Goal: Information Seeking & Learning: Learn about a topic

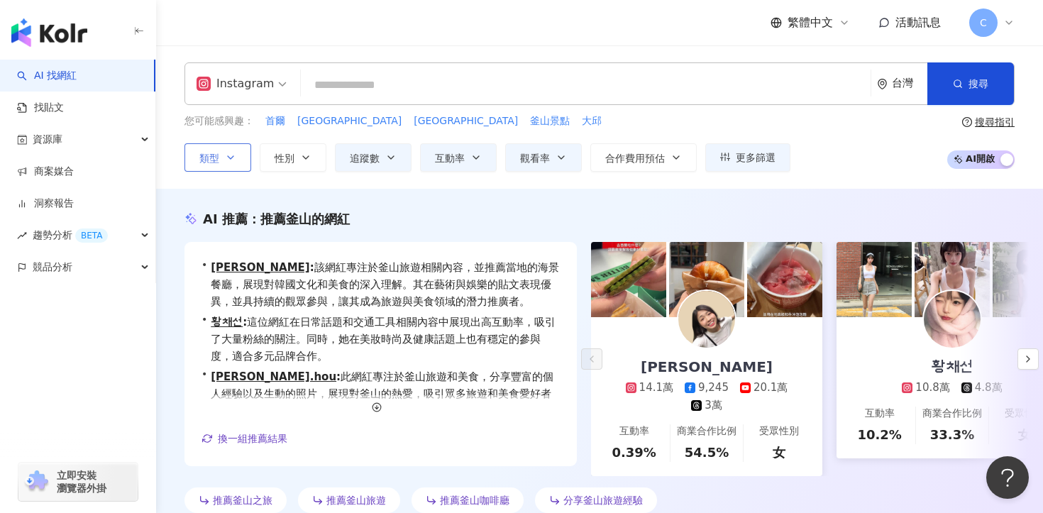
click at [231, 150] on button "類型" at bounding box center [217, 157] width 67 height 28
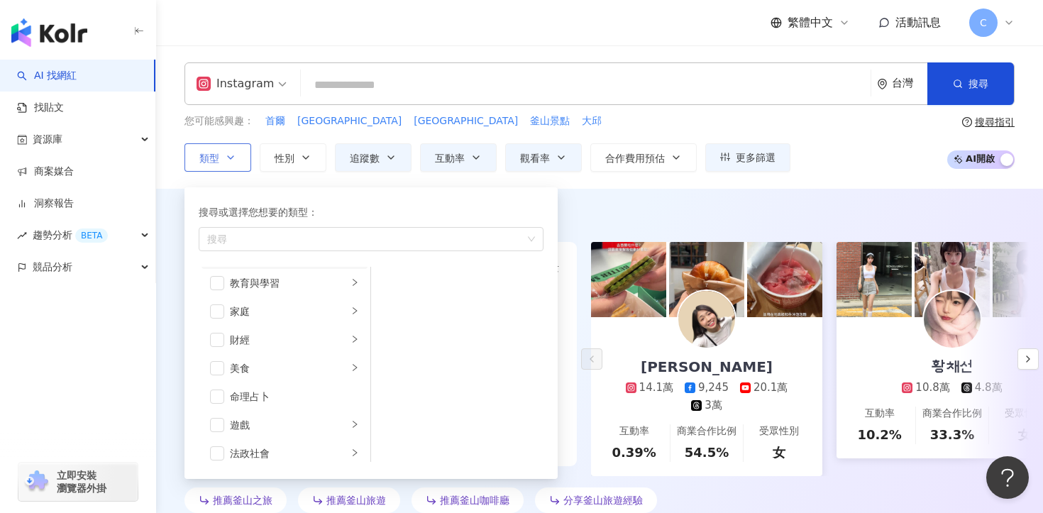
scroll to position [110, 0]
click at [358, 314] on icon "right" at bounding box center [355, 315] width 9 height 9
click at [392, 308] on span "button" at bounding box center [389, 312] width 14 height 14
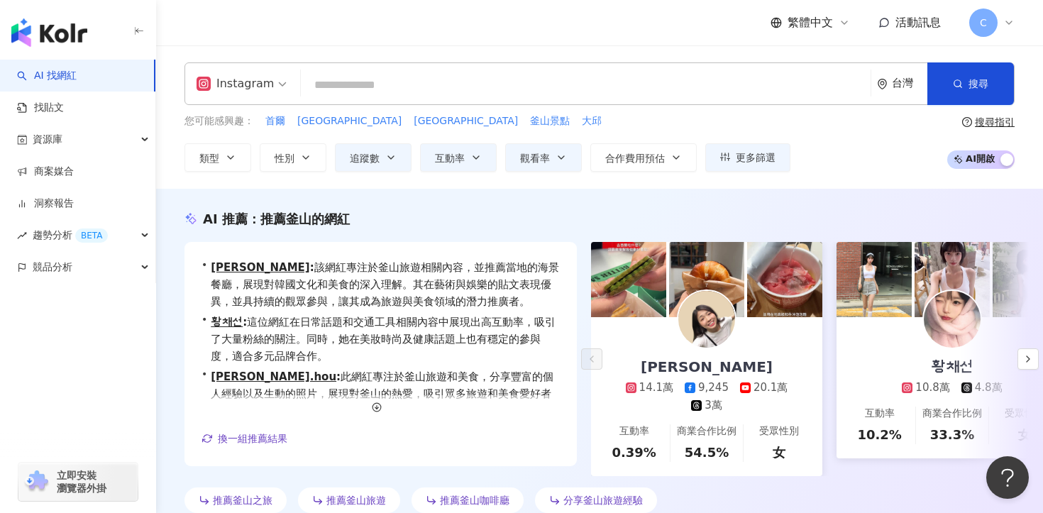
click at [542, 121] on div "您可能感興趣： [GEOGRAPHIC_DATA] [GEOGRAPHIC_DATA]景點 大邱" at bounding box center [487, 122] width 606 height 16
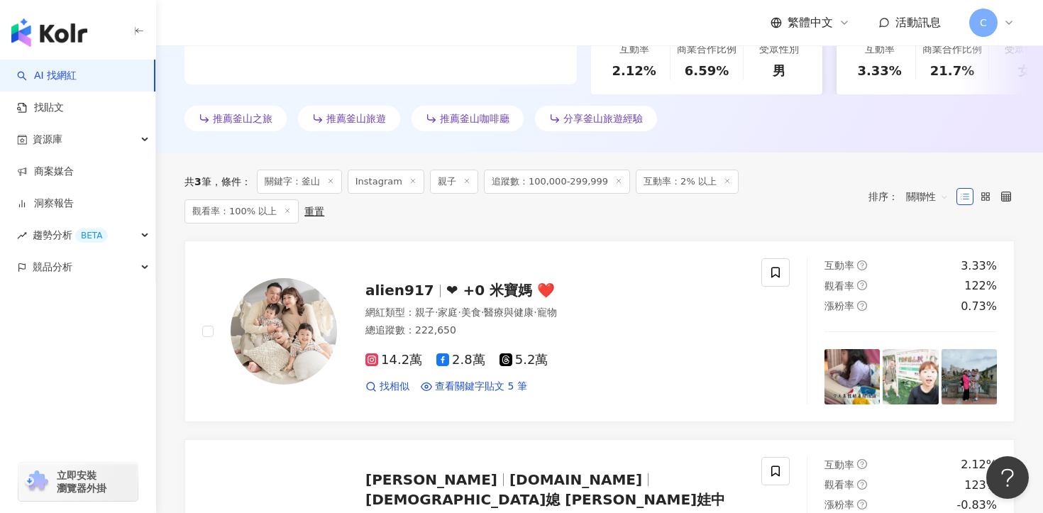
scroll to position [365, 0]
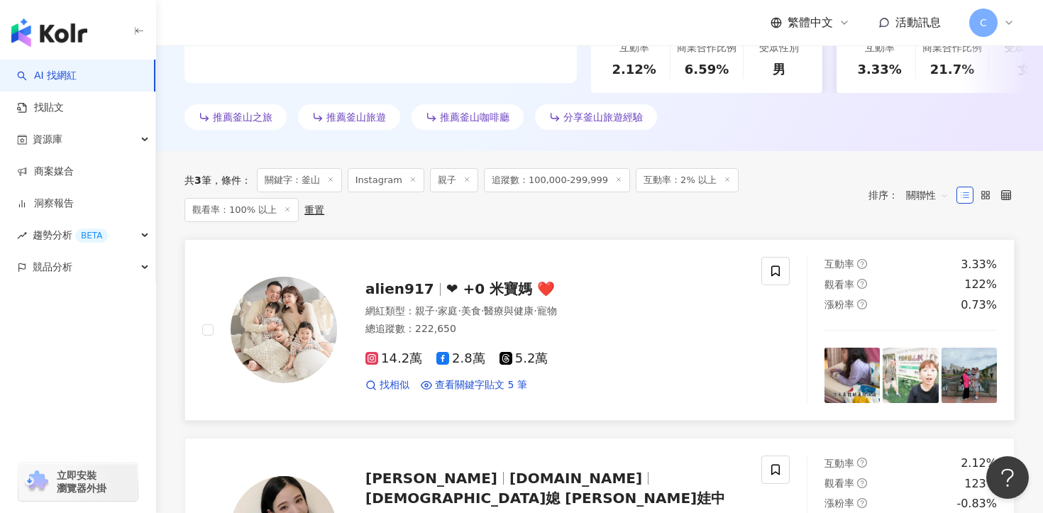
click at [462, 281] on span "❤ +0 米寶媽 ❤️" at bounding box center [500, 288] width 109 height 17
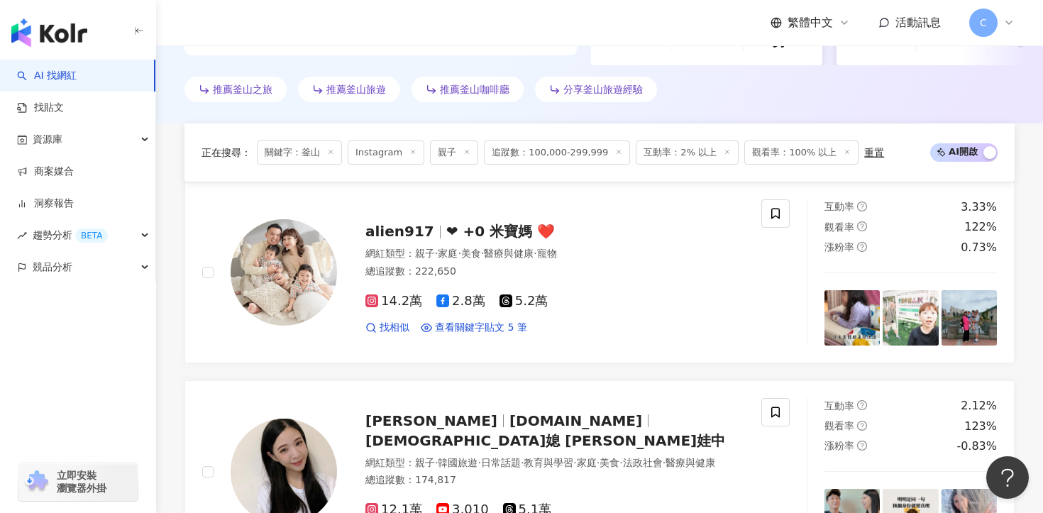
scroll to position [338, 0]
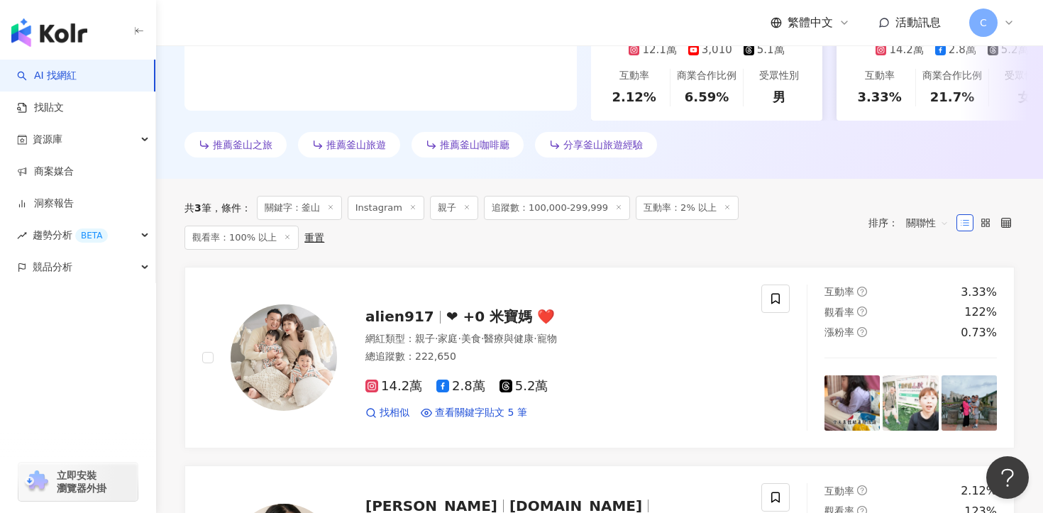
click at [334, 209] on icon at bounding box center [330, 207] width 7 height 7
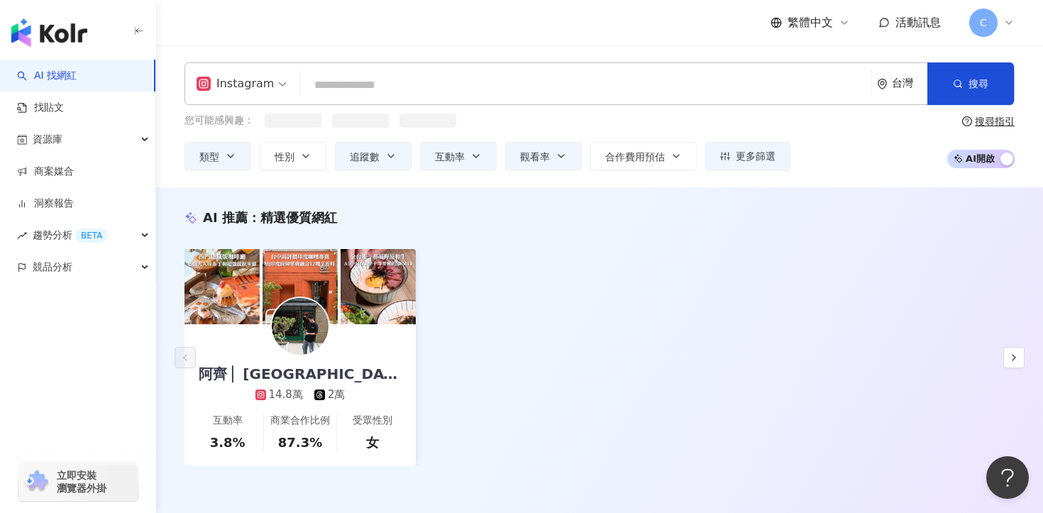
click at [405, 81] on input "search" at bounding box center [586, 85] width 558 height 27
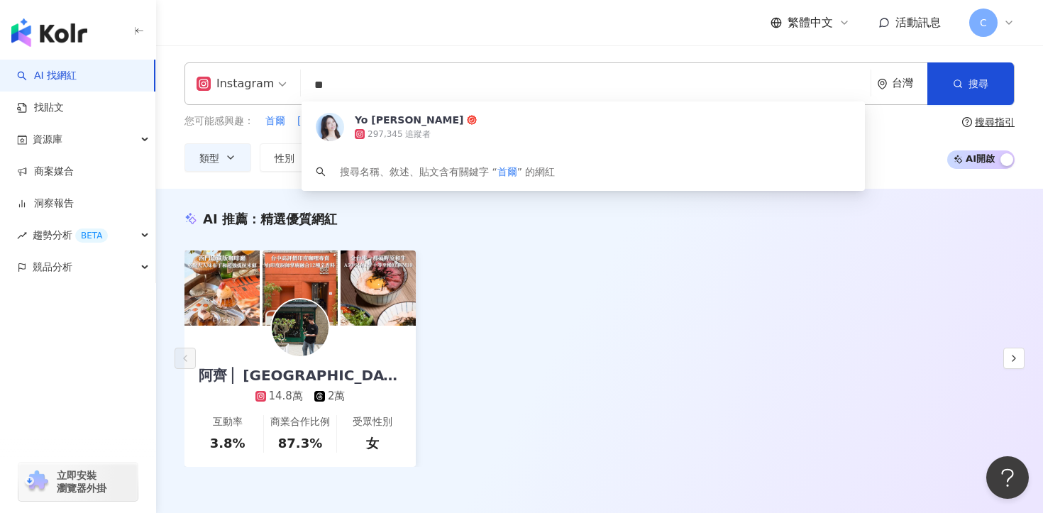
type input "*"
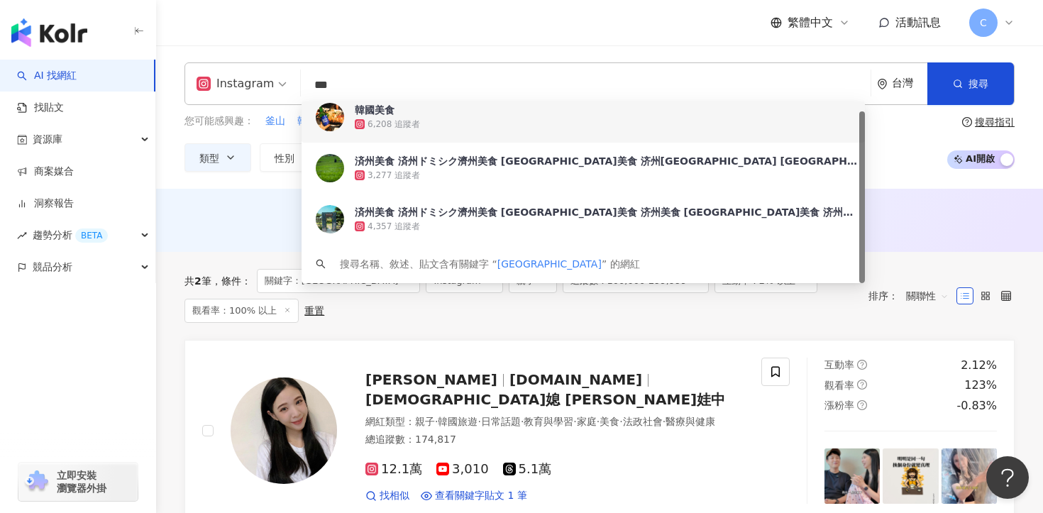
click at [341, 82] on input "***" at bounding box center [586, 85] width 558 height 27
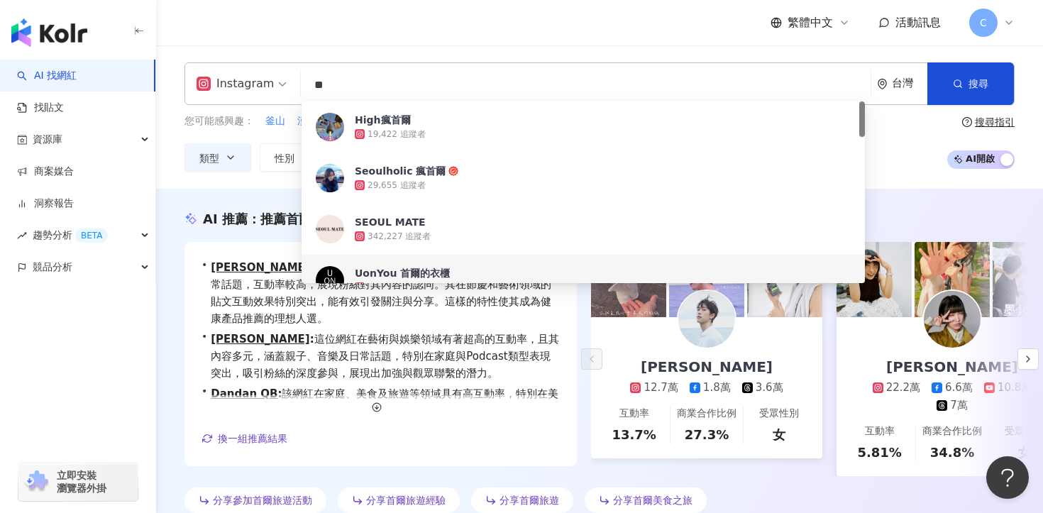
type input "**"
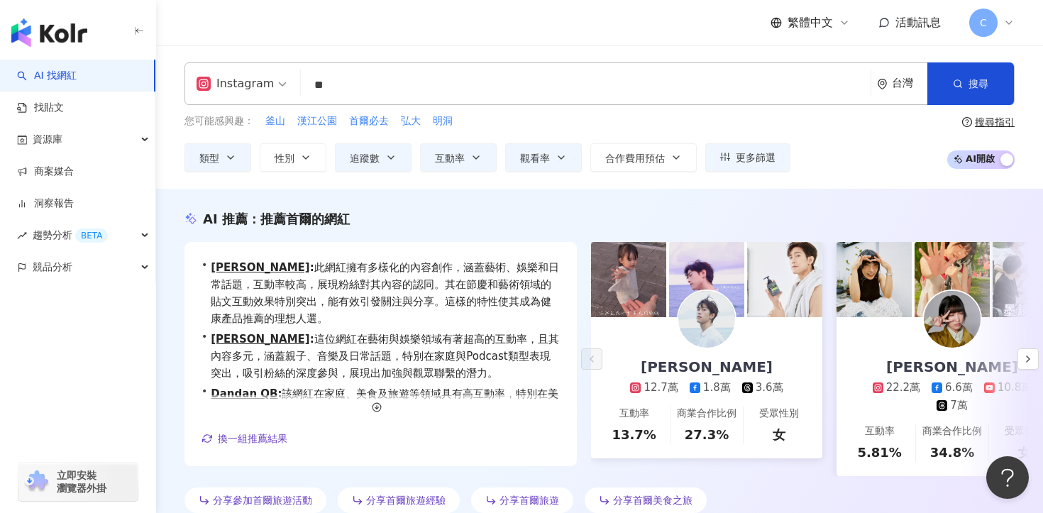
click at [252, 191] on div "AI 推薦 ： 推薦首爾的網紅 • [PERSON_NAME] : 此網紅擁有多樣化的內容創作，涵蓋藝術、娛樂和日常話題，互動率較高，展現粉絲對其內容的認同。…" at bounding box center [599, 362] width 887 height 346
click at [395, 150] on button "追蹤數" at bounding box center [373, 157] width 77 height 28
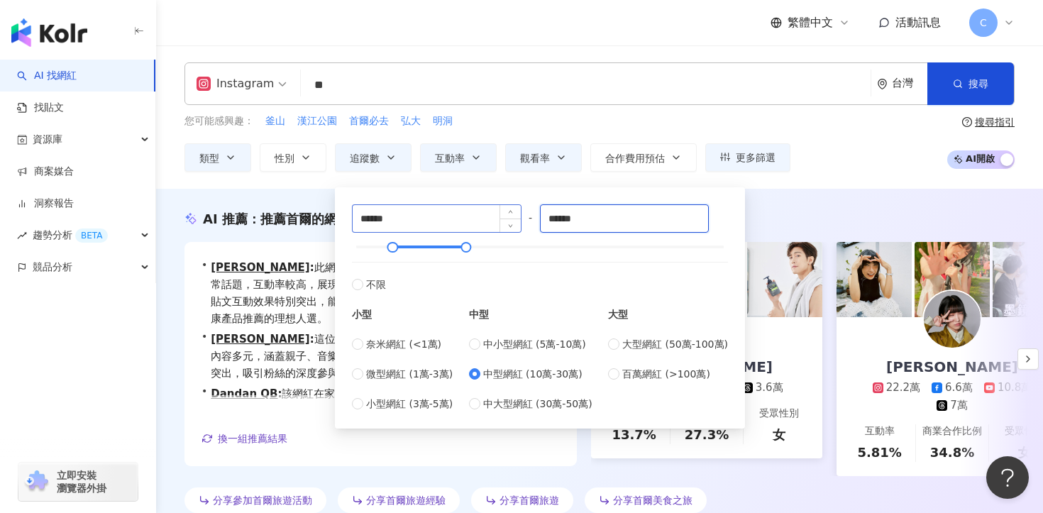
drag, startPoint x: 594, startPoint y: 221, endPoint x: 493, endPoint y: 216, distance: 100.9
click at [493, 216] on div "****** - ****** 不限 小型 奈米網紅 (<1萬) 微型網紅 (1萬-3萬) 小型網紅 (3萬-5萬) 中型 中小型網紅 (5萬-10萬) 中型…" at bounding box center [540, 307] width 376 height 207
type input "******"
click at [836, 193] on div "AI 推薦 ： 推薦首爾的網紅 • [PERSON_NAME] : 此網紅擁有多樣化的內容創作，涵蓋藝術、娛樂和日常話題，互動率較高，展現粉絲對其內容的認同。…" at bounding box center [599, 362] width 887 height 346
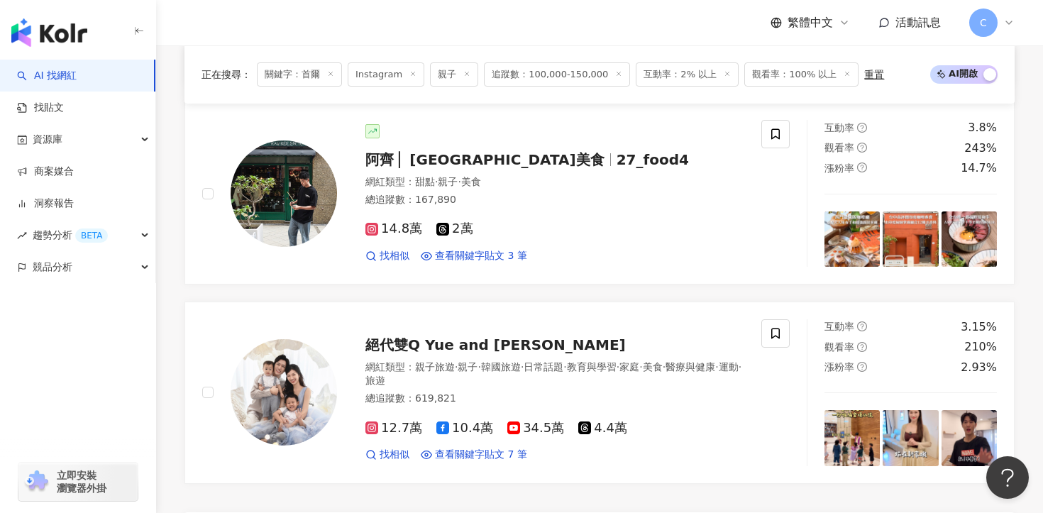
scroll to position [822, 0]
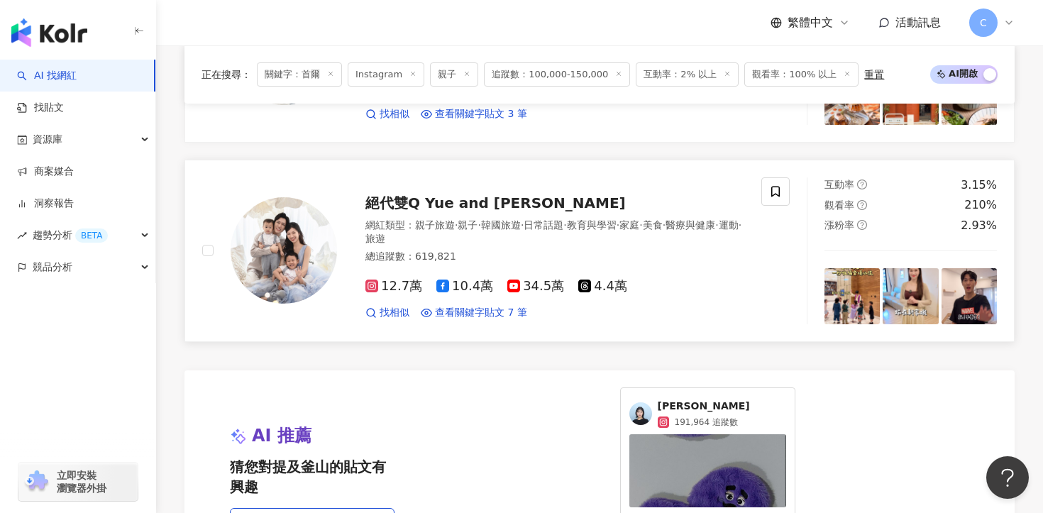
click at [425, 194] on span "絕代雙Q Yue and [PERSON_NAME]" at bounding box center [495, 202] width 260 height 17
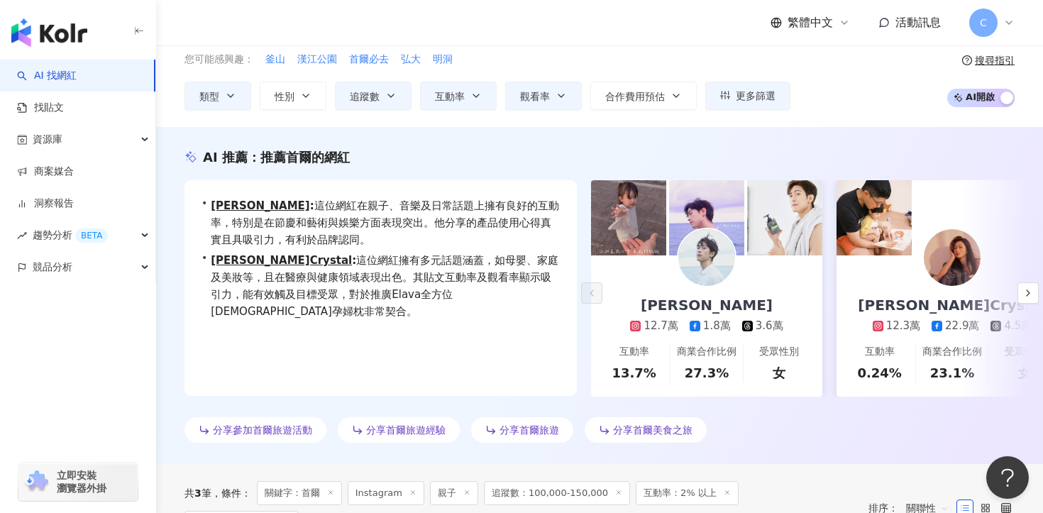
scroll to position [0, 0]
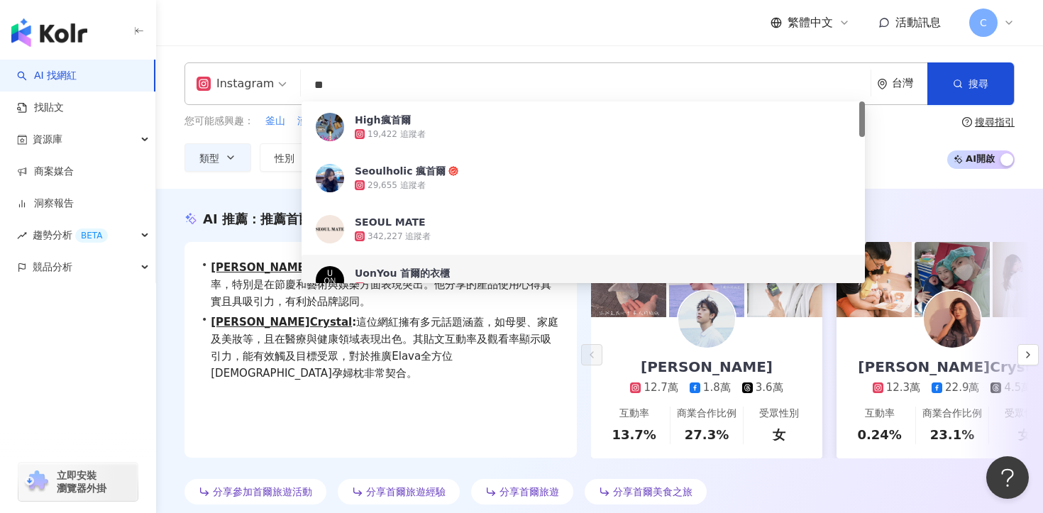
click at [401, 82] on input "**" at bounding box center [586, 85] width 558 height 27
paste input "*******"
type input "*********"
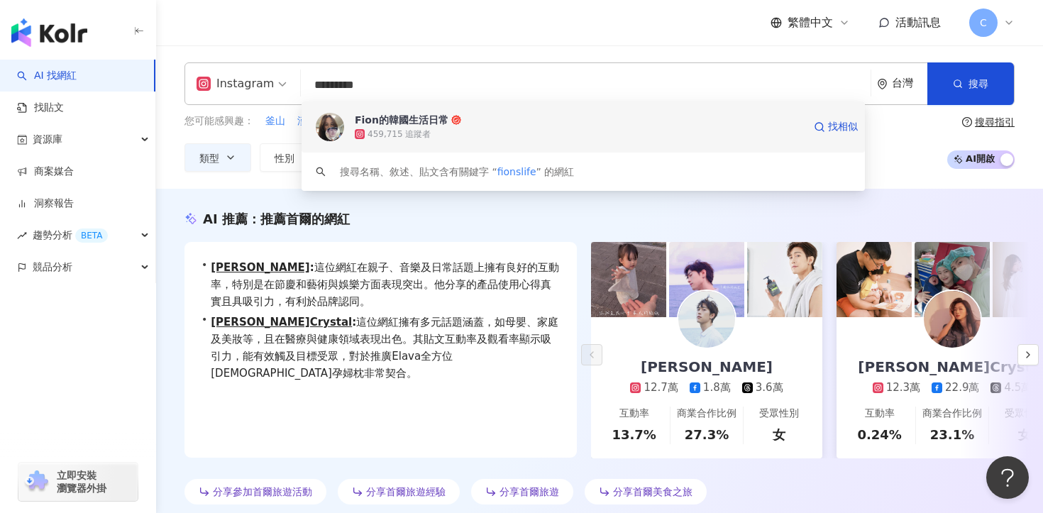
click at [417, 136] on div "459,715 追蹤者" at bounding box center [399, 134] width 63 height 12
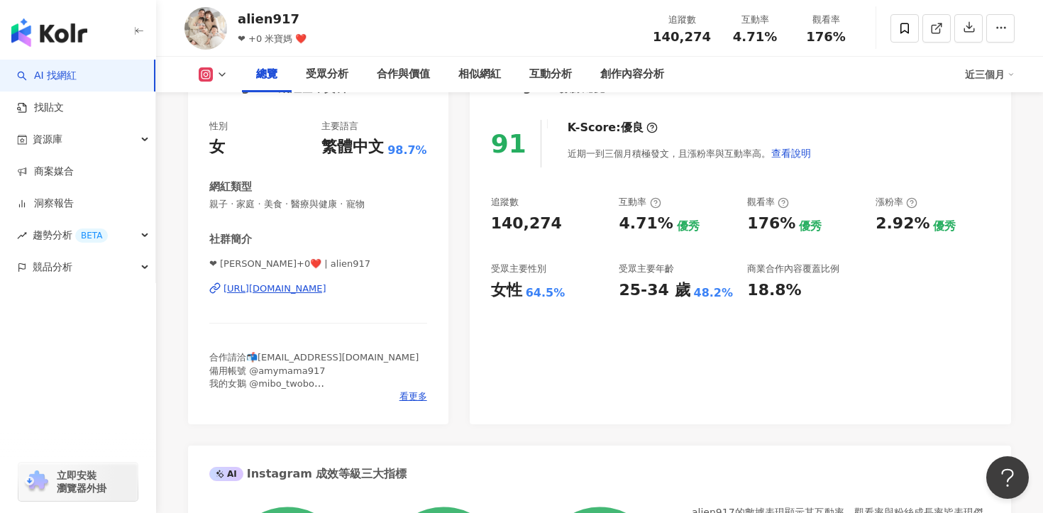
scroll to position [220, 0]
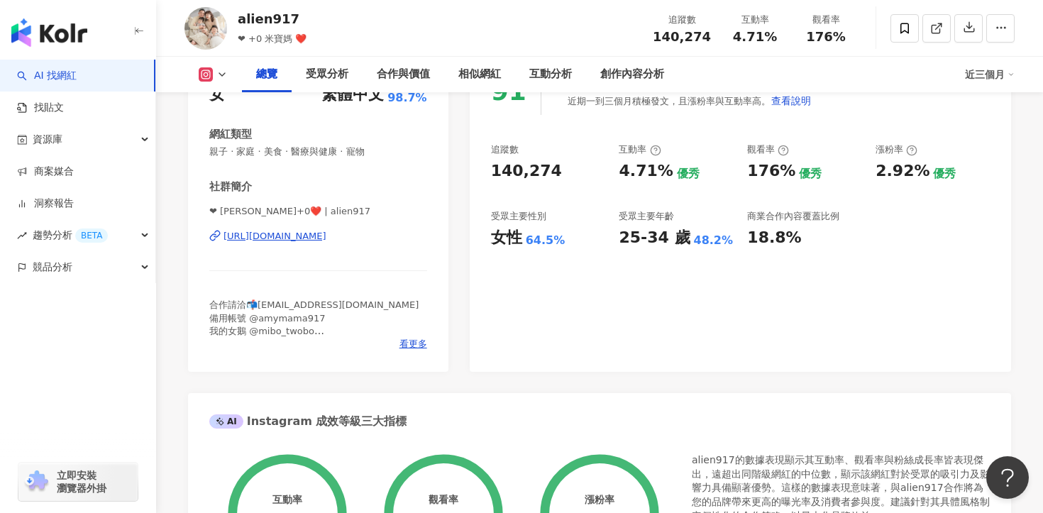
click at [326, 236] on div "https://www.instagram.com/alien917/" at bounding box center [275, 236] width 103 height 13
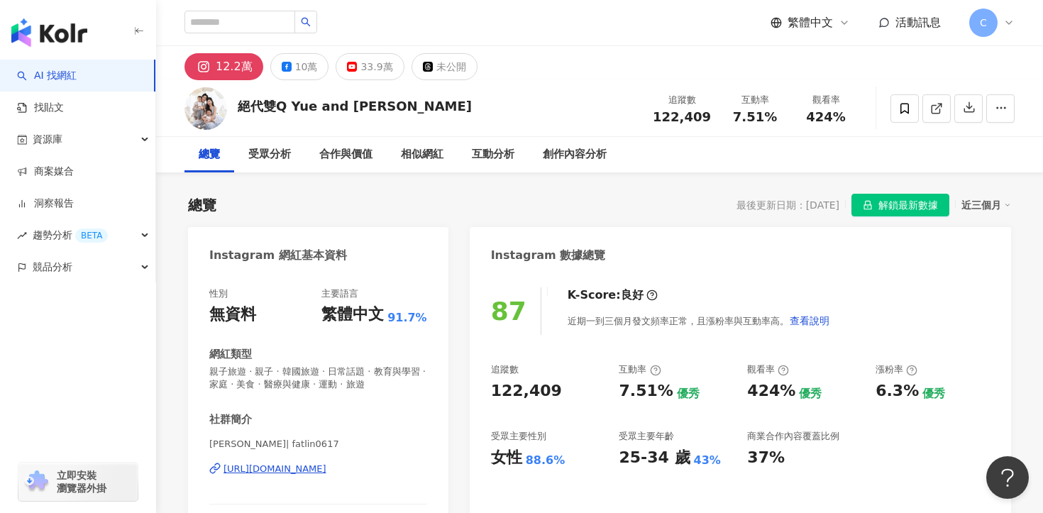
click at [326, 465] on div "https://www.instagram.com/fatlin0617/" at bounding box center [275, 469] width 103 height 13
click at [585, 156] on div "創作內容分析" at bounding box center [575, 154] width 64 height 17
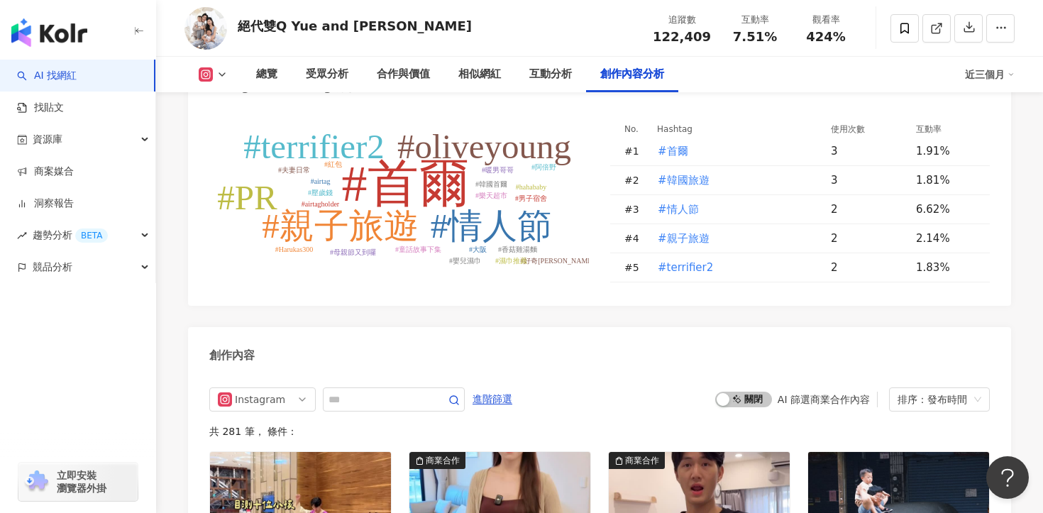
scroll to position [3997, 0]
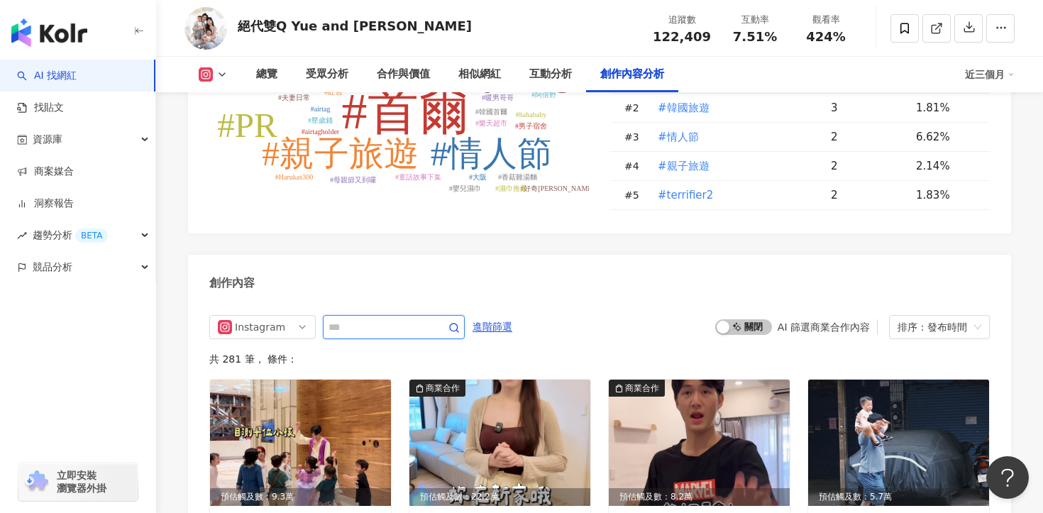
click at [377, 319] on input "text" at bounding box center [378, 327] width 99 height 17
type input "***"
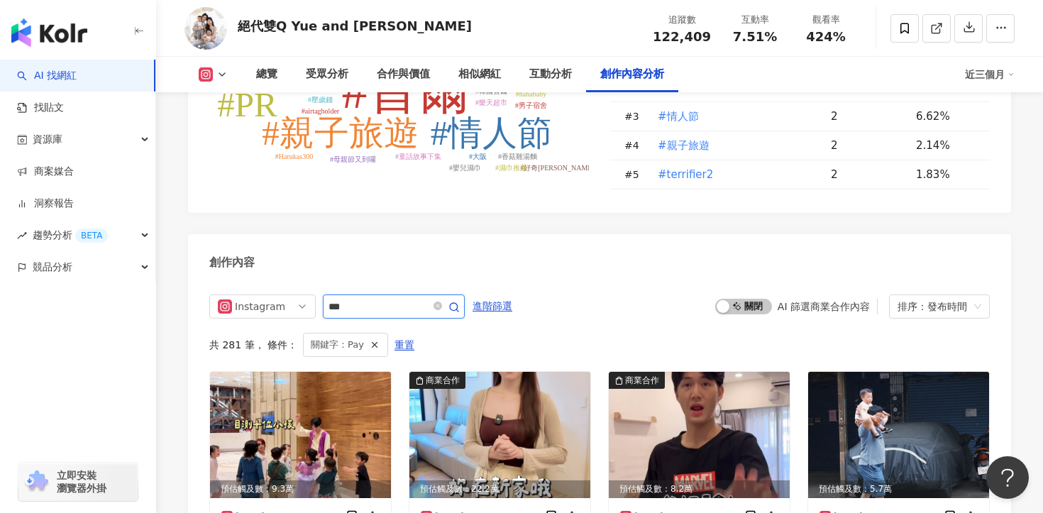
scroll to position [4011, 0]
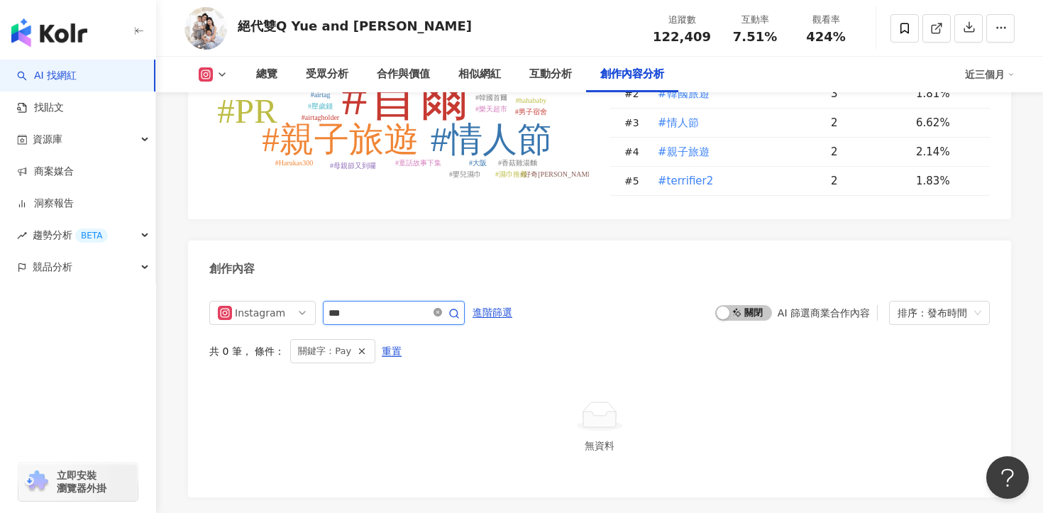
click at [442, 308] on icon "close-circle" at bounding box center [438, 312] width 9 height 9
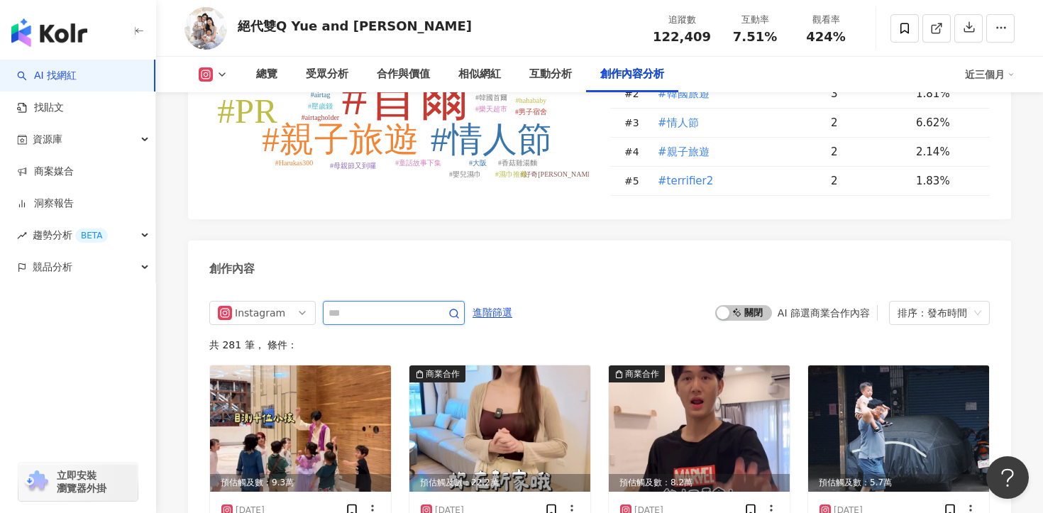
scroll to position [4018, 0]
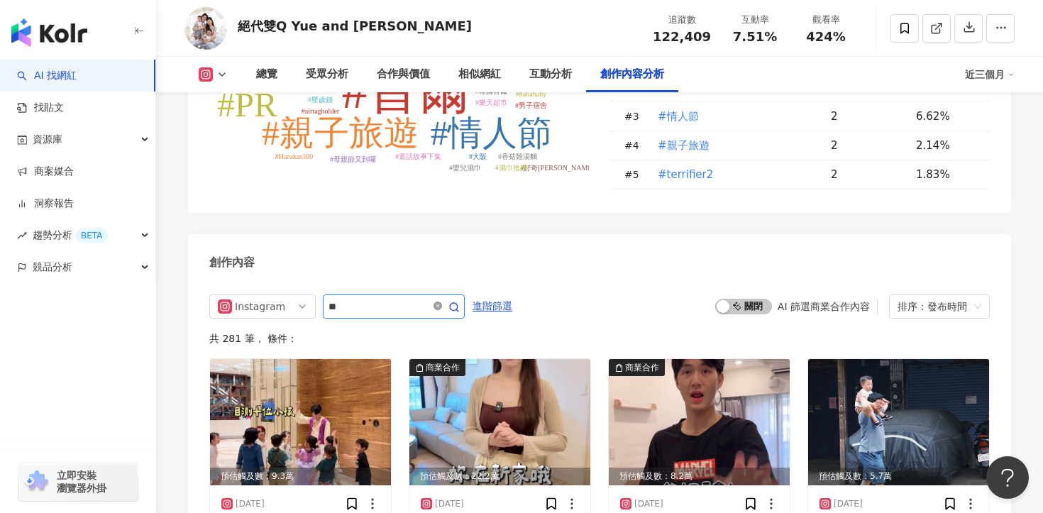
type input "*"
type input "**"
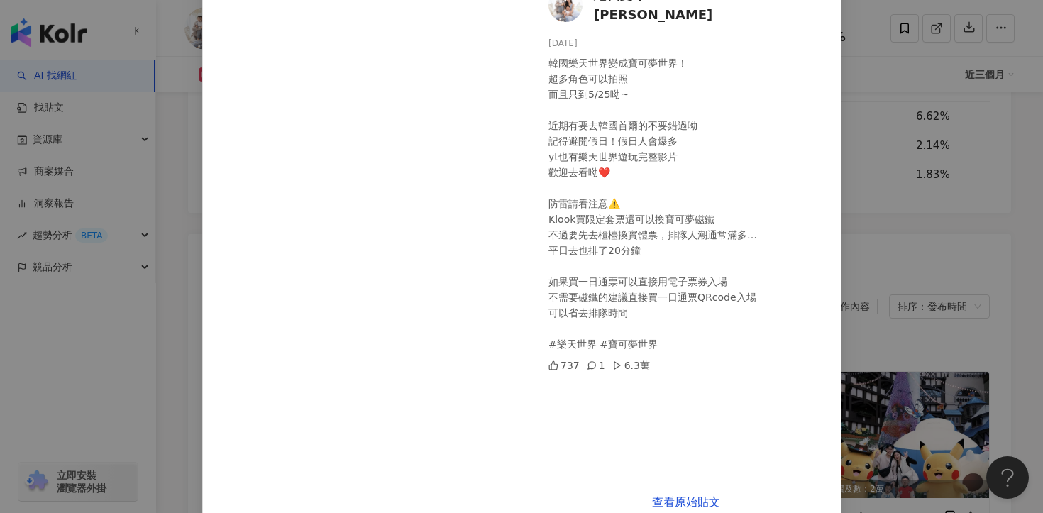
scroll to position [99, 0]
click at [861, 106] on div "絕代雙Q Yue and Wei 2025/4/19 韓國樂天世界變成寶可夢世界！ 超多角色可以拍照 而且只到5/25呦~ 近期有要去韓國首爾的不要錯過呦 記…" at bounding box center [521, 256] width 1043 height 513
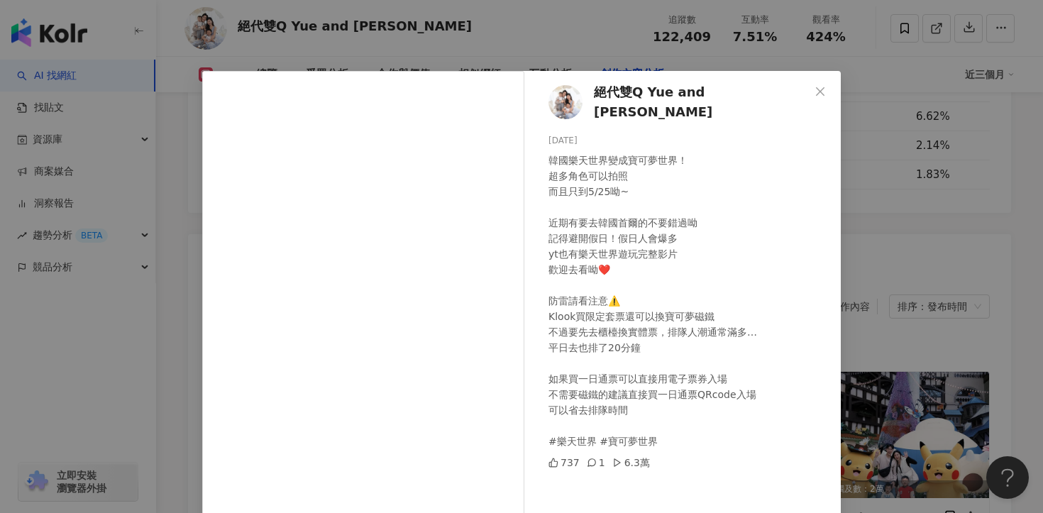
scroll to position [123, 0]
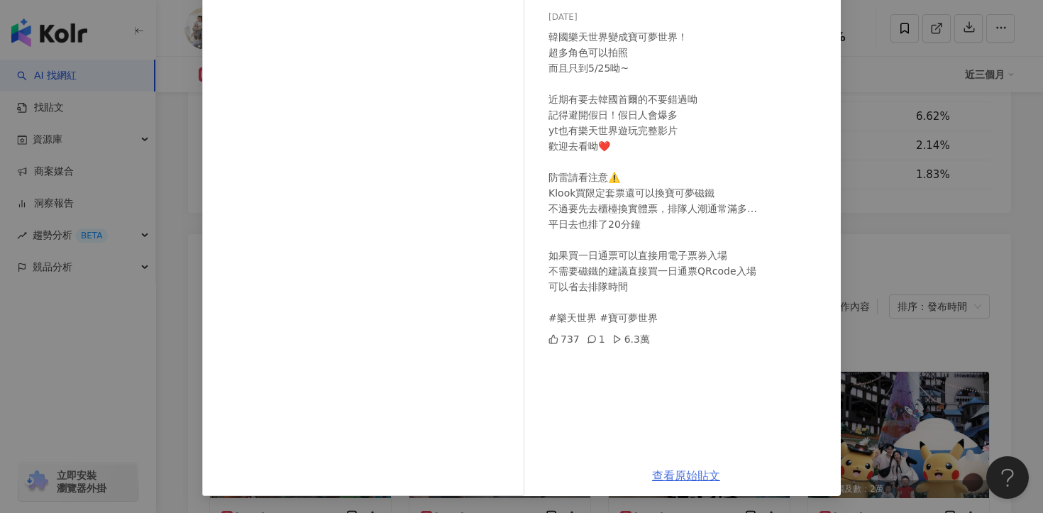
click at [710, 479] on link "查看原始貼文" at bounding box center [686, 475] width 68 height 13
click at [887, 109] on div "絕代雙Q Yue and Wei 2025/4/19 韓國樂天世界變成寶可夢世界！ 超多角色可以拍照 而且只到5/25呦~ 近期有要去韓國首爾的不要錯過呦 記…" at bounding box center [521, 256] width 1043 height 513
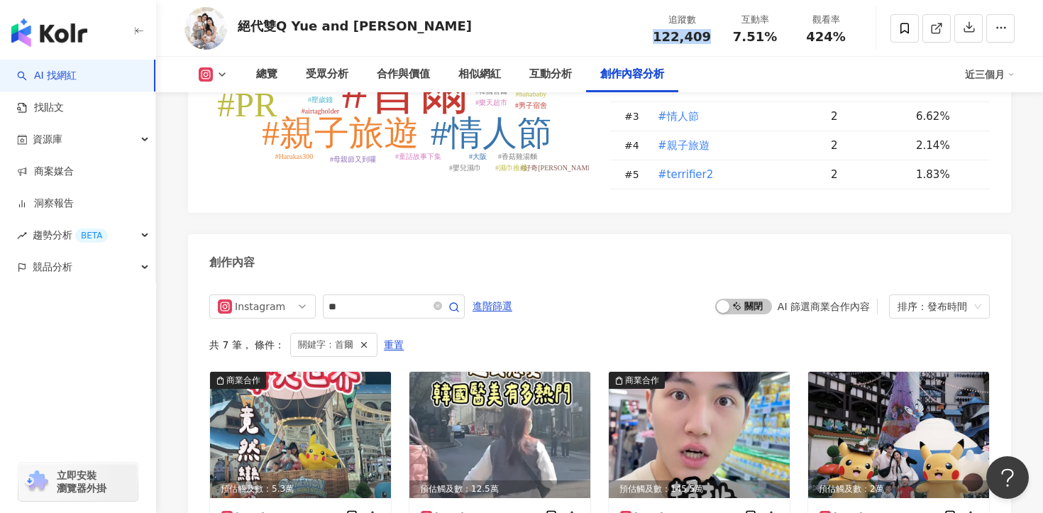
drag, startPoint x: 653, startPoint y: 37, endPoint x: 714, endPoint y: 36, distance: 61.0
click at [714, 36] on div "追蹤數 122,409" at bounding box center [681, 28] width 75 height 31
copy span "122,409"
drag, startPoint x: 734, startPoint y: 36, endPoint x: 776, endPoint y: 38, distance: 42.6
click at [777, 38] on div "7.51%" at bounding box center [755, 37] width 54 height 14
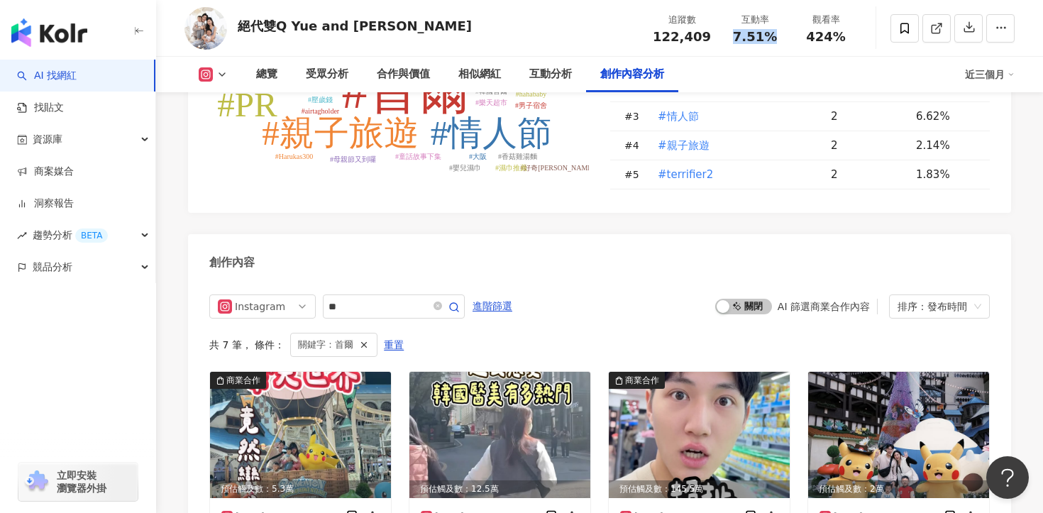
copy span "7.51%"
click at [335, 72] on div "受眾分析" at bounding box center [327, 74] width 43 height 17
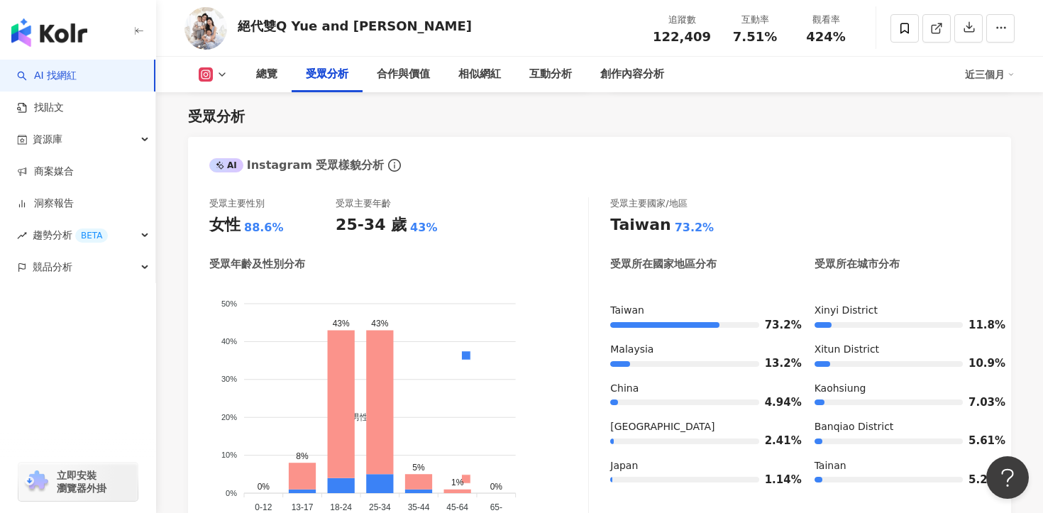
scroll to position [1325, 0]
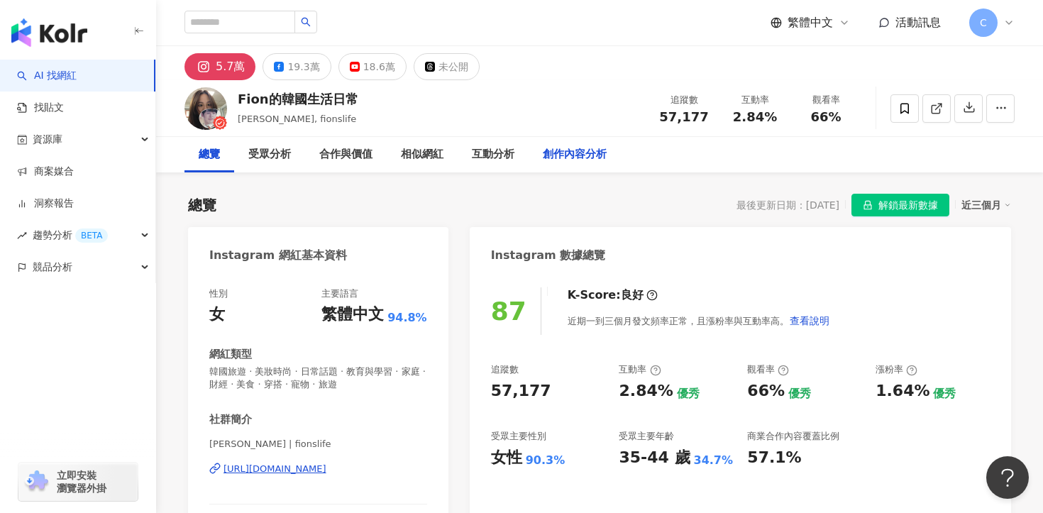
click at [559, 161] on div "創作內容分析" at bounding box center [575, 154] width 64 height 17
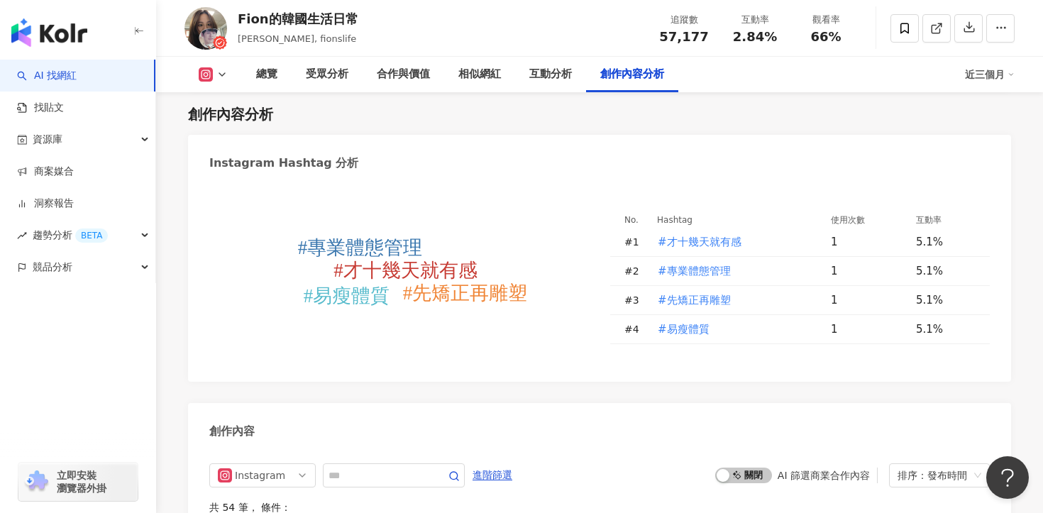
scroll to position [3879, 0]
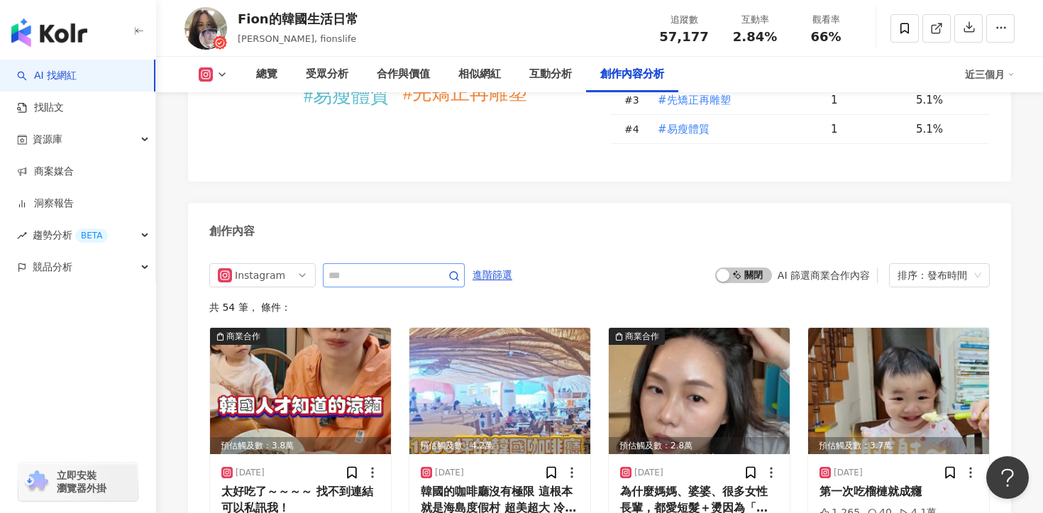
click at [417, 287] on span at bounding box center [394, 275] width 142 height 24
click at [419, 279] on input "text" at bounding box center [378, 275] width 99 height 17
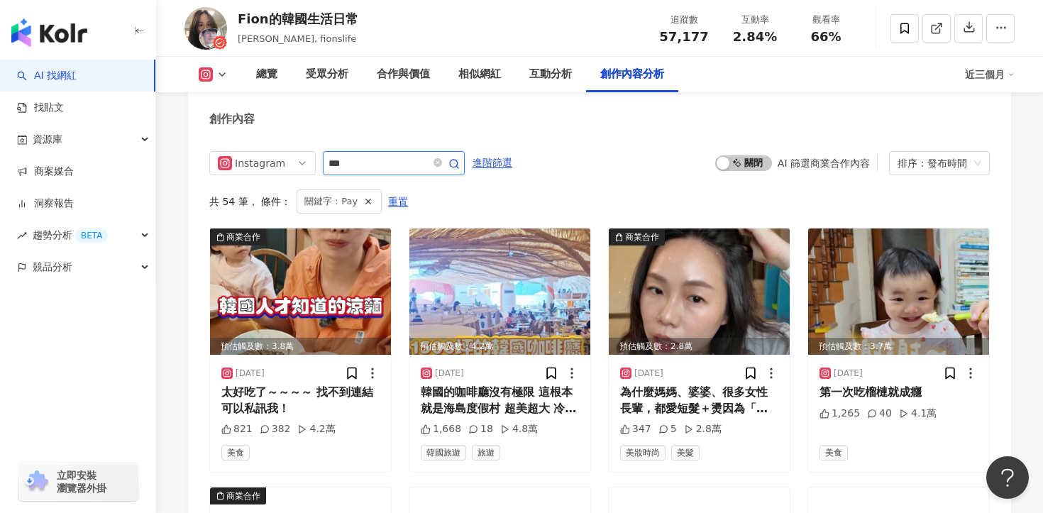
scroll to position [3985, 0]
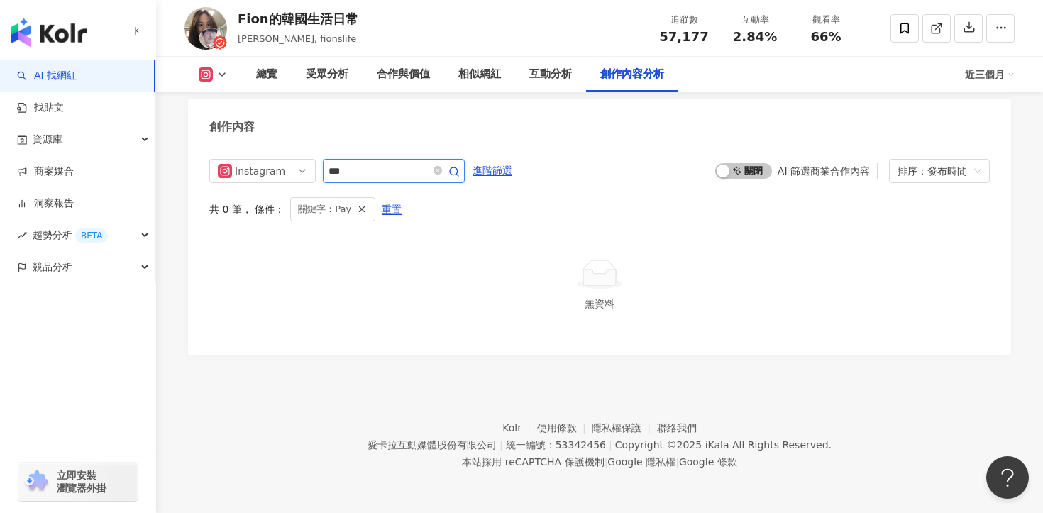
click at [356, 172] on input "***" at bounding box center [378, 170] width 99 height 17
type input "**"
drag, startPoint x: 663, startPoint y: 37, endPoint x: 717, endPoint y: 37, distance: 53.9
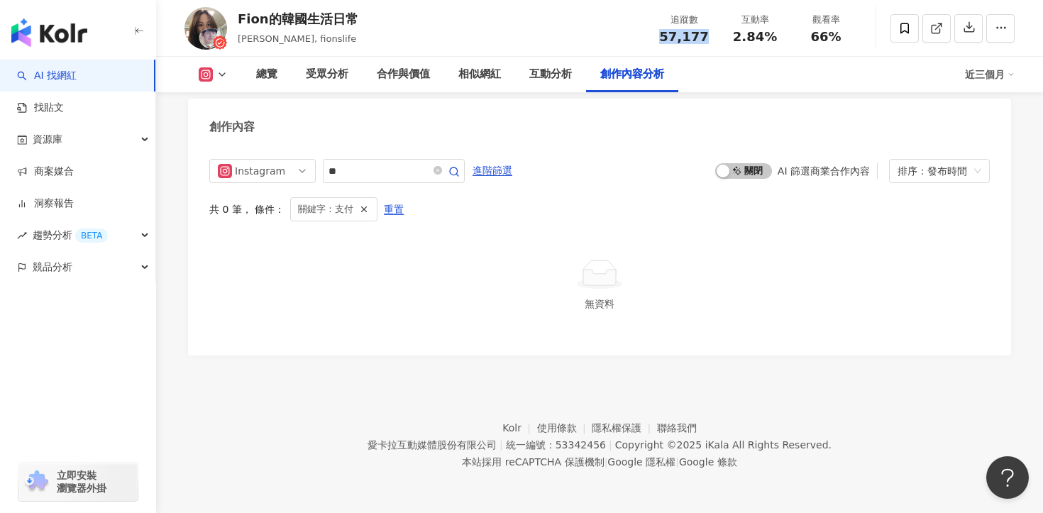
click at [717, 37] on div "追蹤數 57,177" at bounding box center [684, 28] width 71 height 31
copy span "57,177"
drag, startPoint x: 735, startPoint y: 40, endPoint x: 771, endPoint y: 40, distance: 35.5
click at [771, 40] on div "2.84%" at bounding box center [755, 37] width 54 height 14
copy span "2.84%"
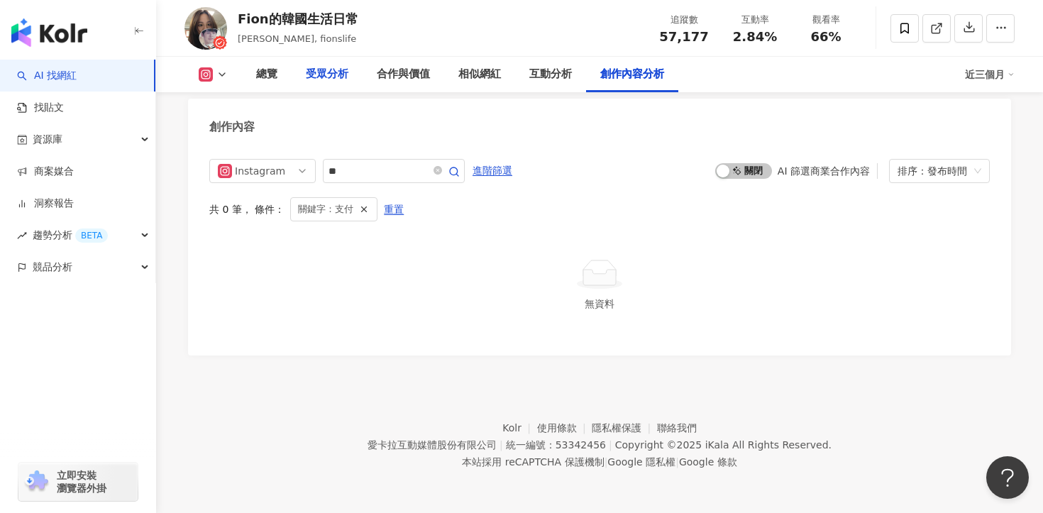
click at [321, 64] on div "受眾分析" at bounding box center [327, 74] width 71 height 35
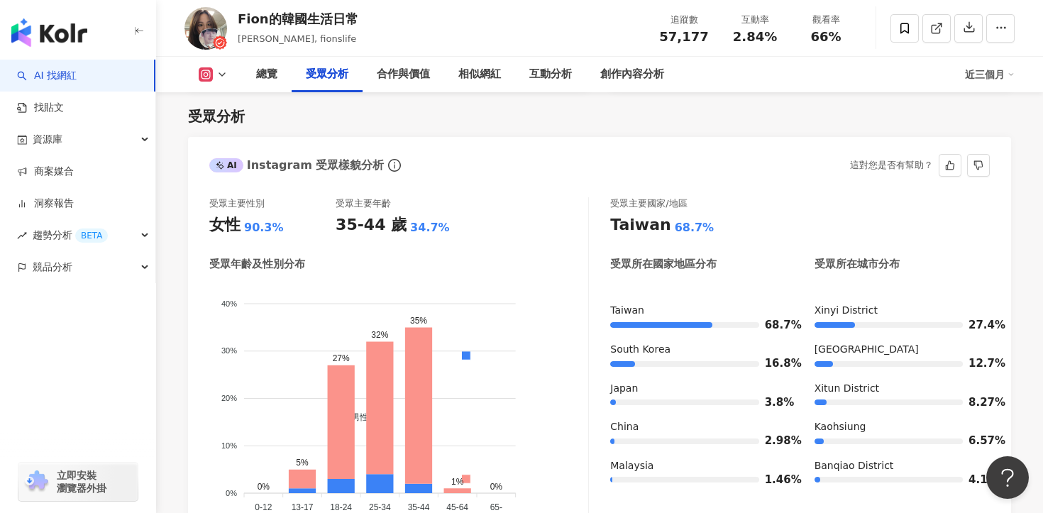
scroll to position [1243, 0]
